Goal: Task Accomplishment & Management: Use online tool/utility

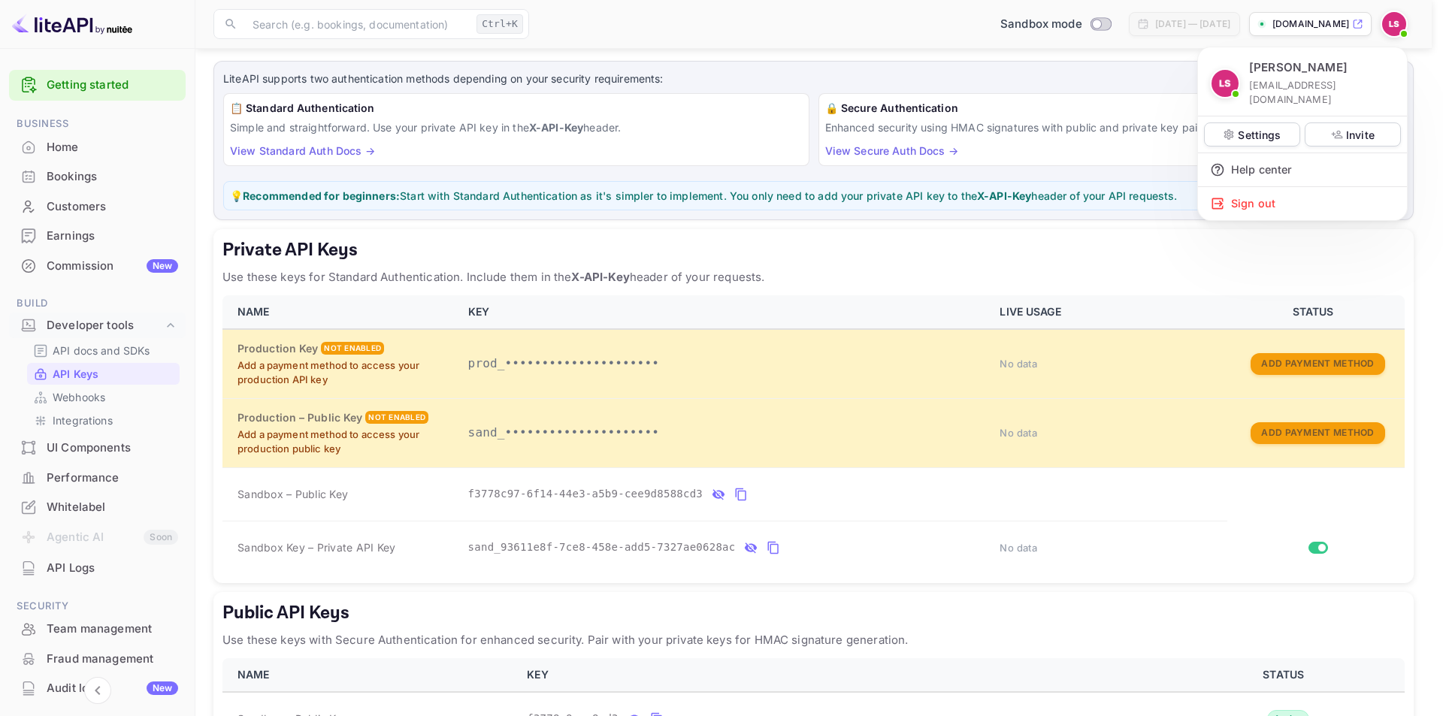
click at [752, 607] on div at bounding box center [721, 358] width 1443 height 716
